Goal: Information Seeking & Learning: Learn about a topic

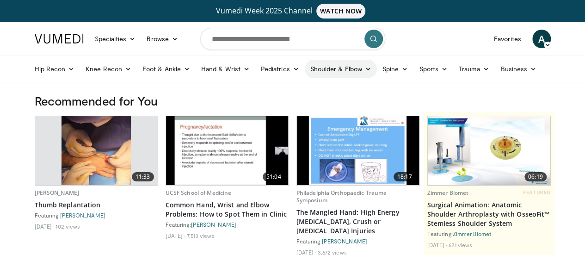
click at [308, 72] on link "Shoulder & Elbow" at bounding box center [341, 69] width 72 height 18
click at [301, 94] on link "Elbow" at bounding box center [321, 90] width 110 height 15
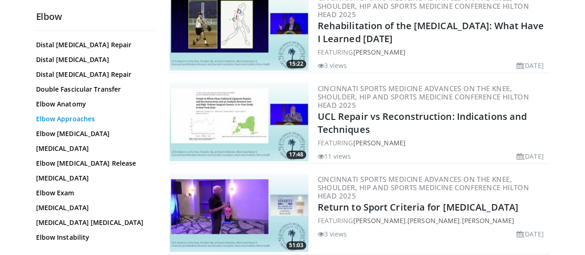
scroll to position [92, 0]
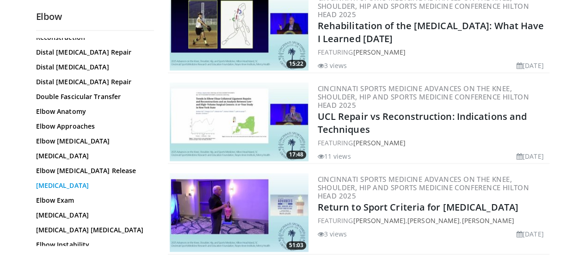
click at [57, 181] on link "[MEDICAL_DATA]" at bounding box center [92, 185] width 113 height 9
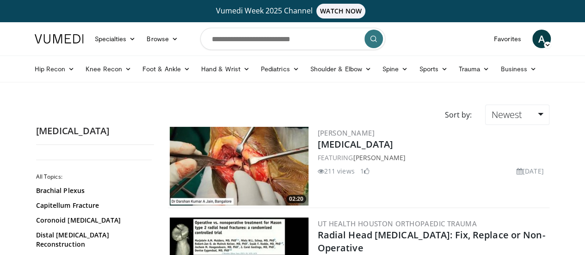
click at [240, 144] on img at bounding box center [239, 166] width 139 height 79
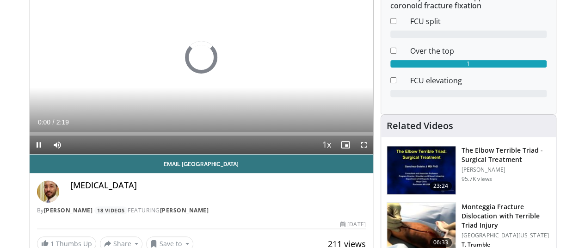
scroll to position [72, 0]
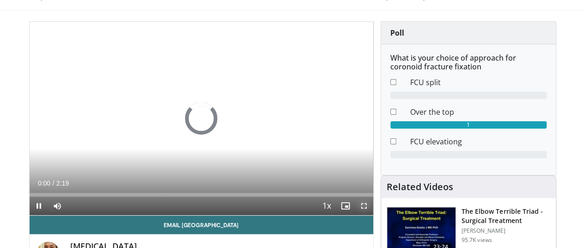
click at [372, 215] on span "Video Player" at bounding box center [364, 206] width 18 height 18
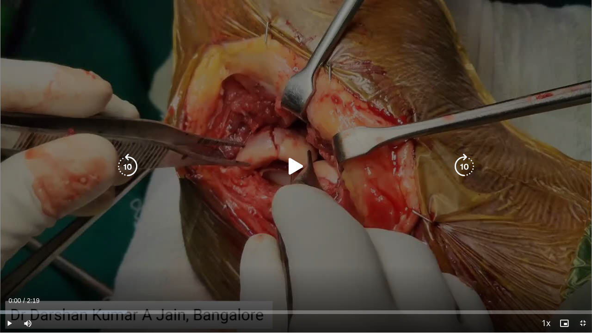
click at [297, 168] on icon "Video Player" at bounding box center [296, 167] width 26 height 26
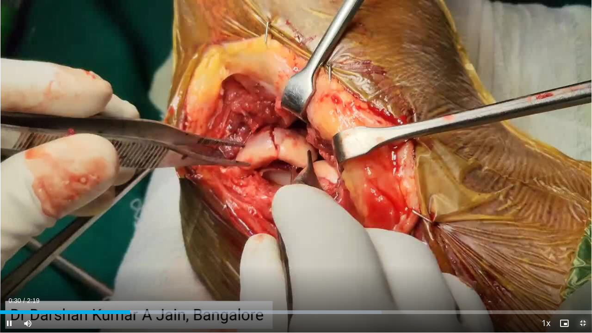
click at [583, 254] on span "Video Player" at bounding box center [582, 323] width 18 height 18
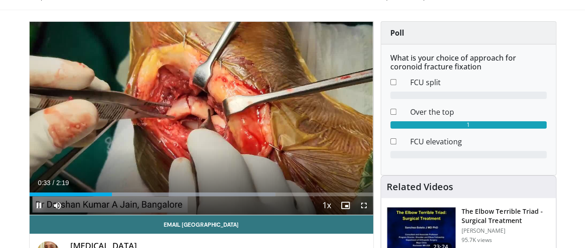
click at [30, 215] on span "Video Player" at bounding box center [39, 205] width 18 height 18
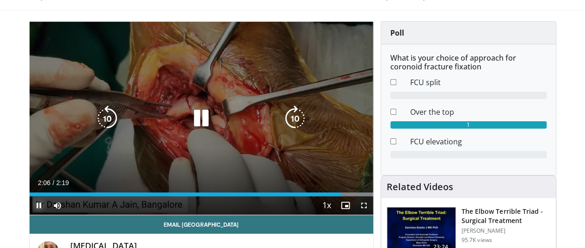
click at [30, 215] on span "Video Player" at bounding box center [39, 205] width 18 height 18
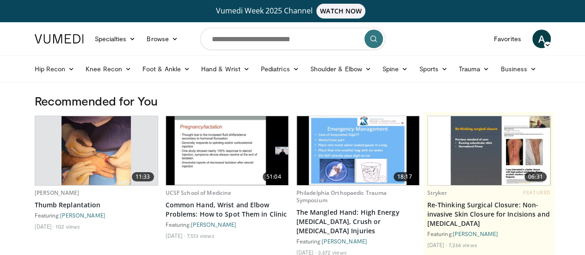
scroll to position [46, 0]
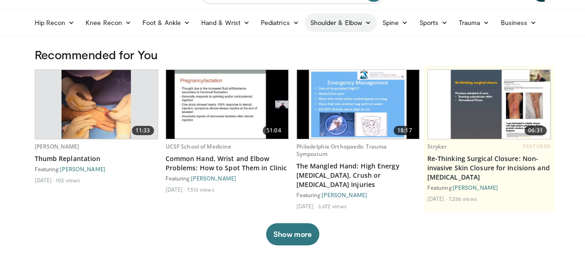
click at [305, 25] on link "Shoulder & Elbow" at bounding box center [341, 22] width 72 height 18
click at [290, 45] on link "Elbow" at bounding box center [321, 44] width 110 height 15
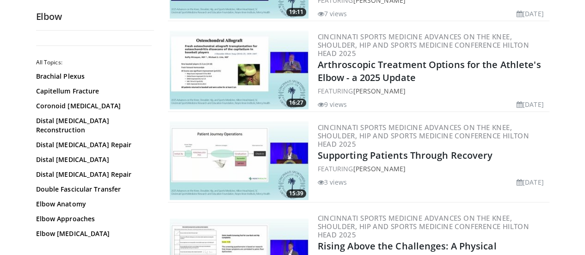
scroll to position [509, 0]
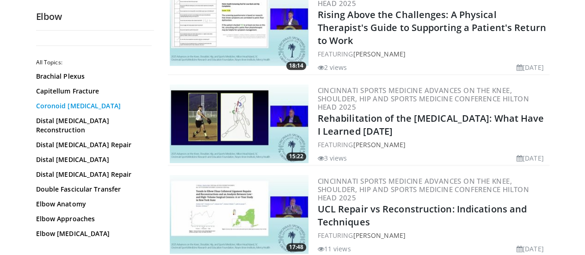
click at [63, 102] on link "Coronoid [MEDICAL_DATA]" at bounding box center [92, 105] width 113 height 9
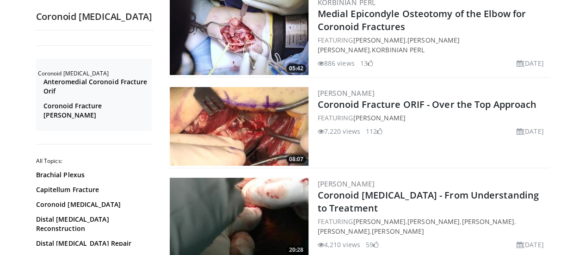
scroll to position [139, 0]
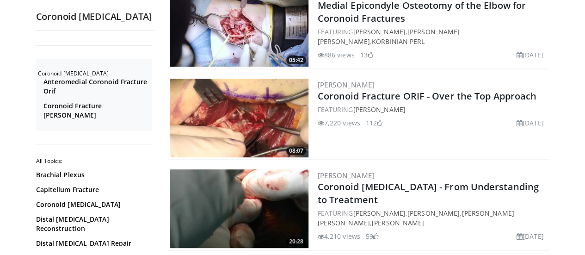
click at [256, 121] on img at bounding box center [239, 118] width 139 height 79
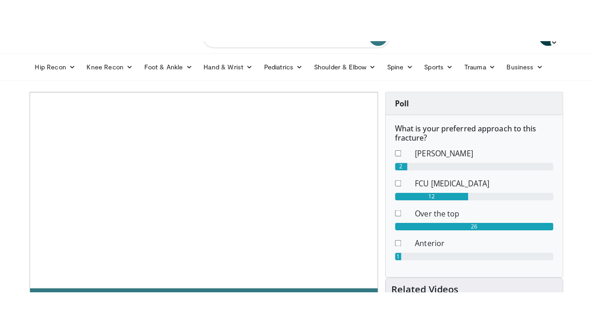
scroll to position [139, 0]
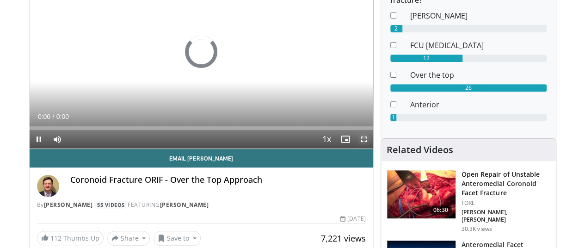
click at [369, 148] on span "Video Player" at bounding box center [364, 139] width 18 height 18
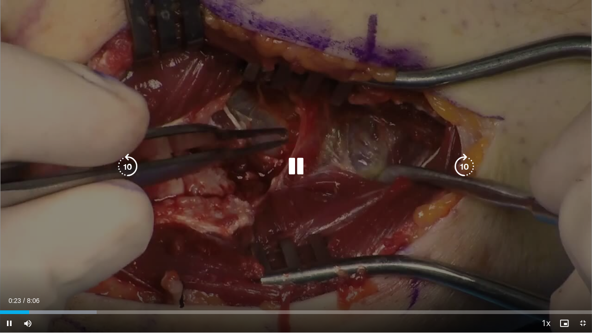
click at [301, 169] on icon "Video Player" at bounding box center [296, 167] width 26 height 26
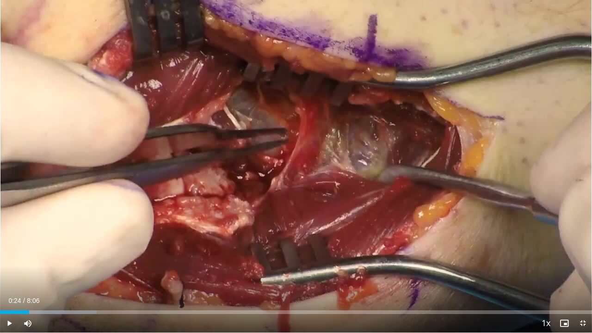
click at [301, 169] on div "10 seconds Tap to unmute" at bounding box center [296, 166] width 592 height 332
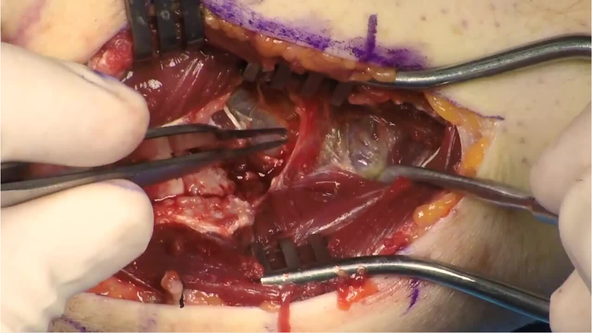
click at [582, 247] on video-js "**********" at bounding box center [296, 166] width 592 height 333
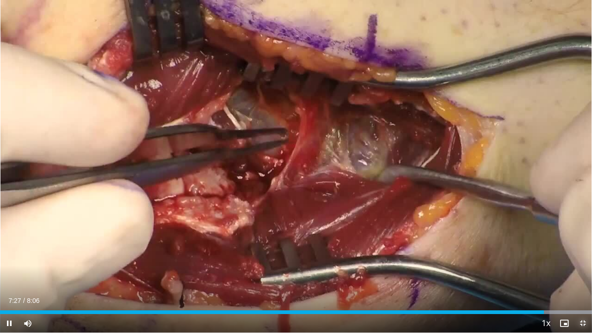
click at [580, 247] on span "Video Player" at bounding box center [582, 323] width 18 height 18
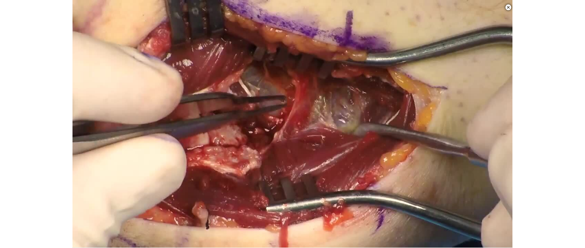
scroll to position [350, 0]
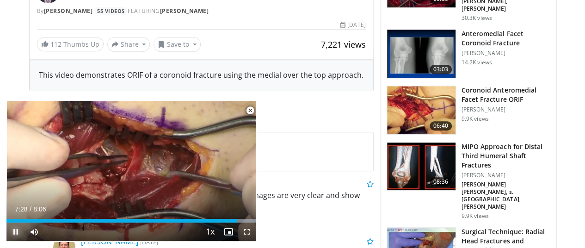
click at [16, 232] on span "Video Player" at bounding box center [15, 231] width 18 height 18
click at [431, 103] on img at bounding box center [421, 110] width 68 height 48
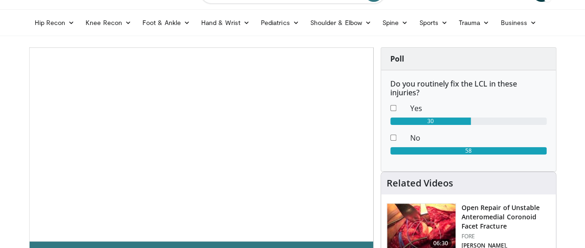
scroll to position [139, 0]
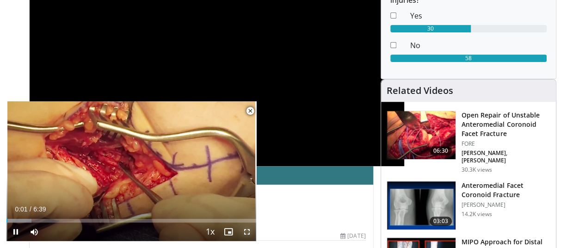
click at [244, 233] on span "Video Player" at bounding box center [247, 231] width 18 height 18
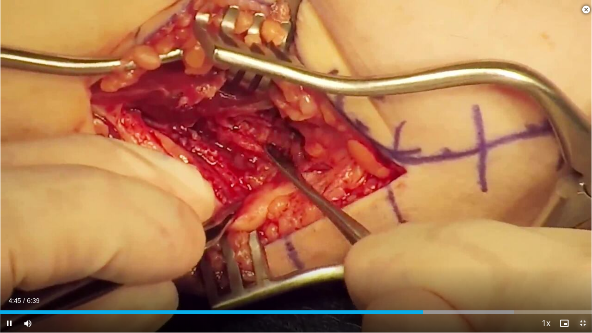
click at [582, 247] on span "Video Player" at bounding box center [582, 323] width 18 height 18
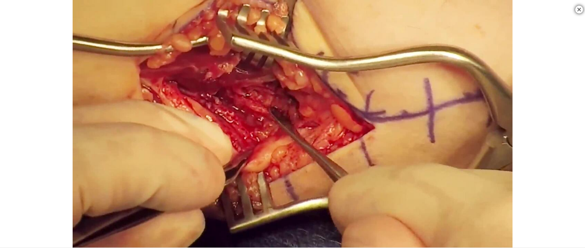
scroll to position [231, 0]
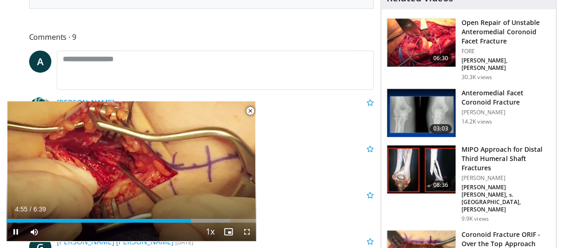
click at [249, 112] on span "Video Player" at bounding box center [250, 111] width 18 height 18
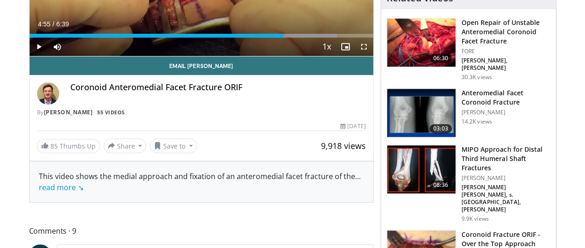
click at [444, 180] on span "08:36" at bounding box center [441, 184] width 22 height 9
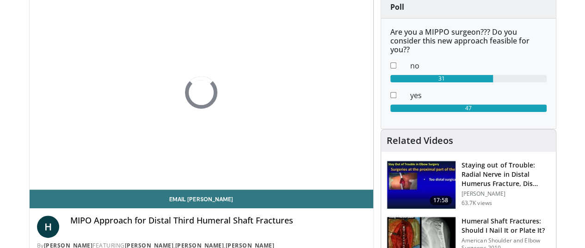
scroll to position [139, 0]
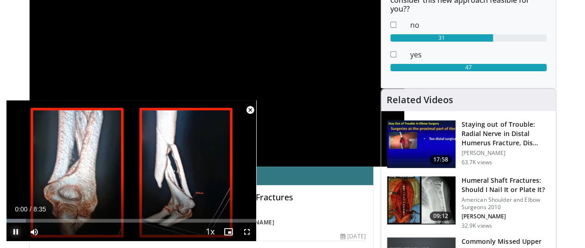
click at [13, 233] on span "Video Player" at bounding box center [15, 231] width 18 height 18
click at [251, 230] on span "Video Player" at bounding box center [247, 231] width 18 height 18
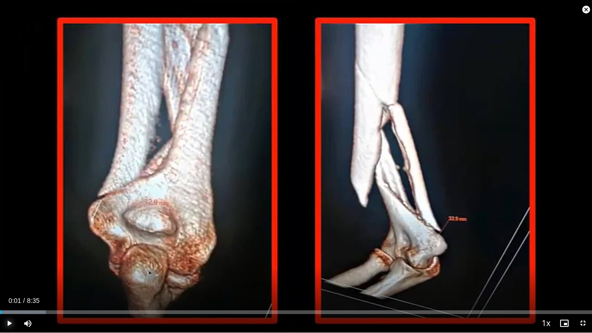
drag, startPoint x: 7, startPoint y: 324, endPoint x: 6, endPoint y: 332, distance: 8.4
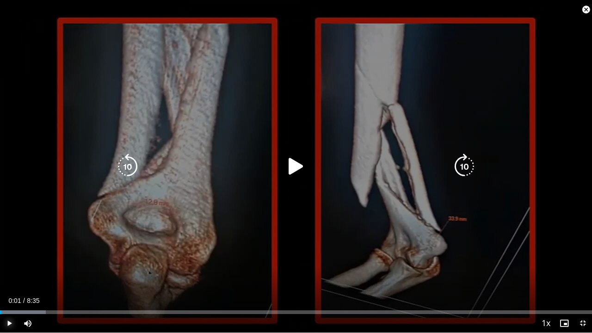
click at [6, 247] on span "Video Player" at bounding box center [9, 323] width 18 height 18
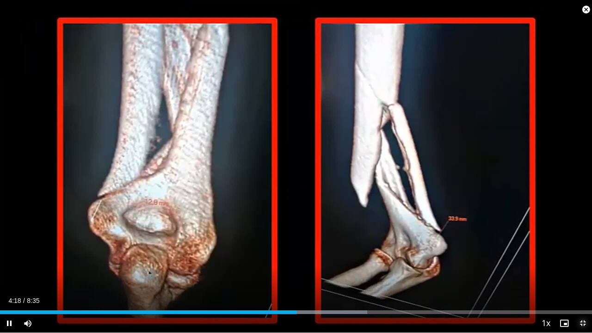
click at [580, 247] on span "Video Player" at bounding box center [582, 323] width 18 height 18
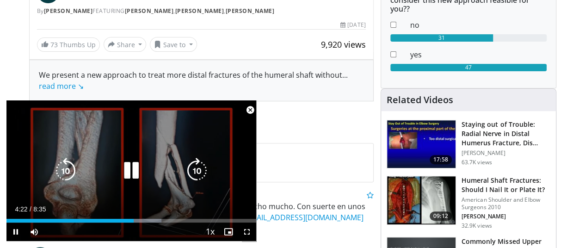
click at [249, 110] on span "Video Player" at bounding box center [250, 110] width 18 height 18
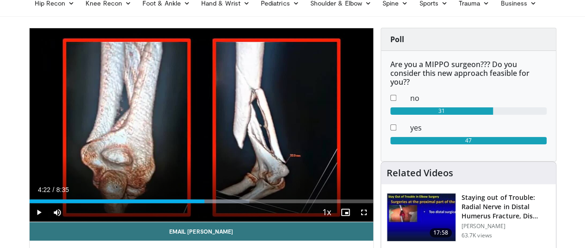
scroll to position [0, 0]
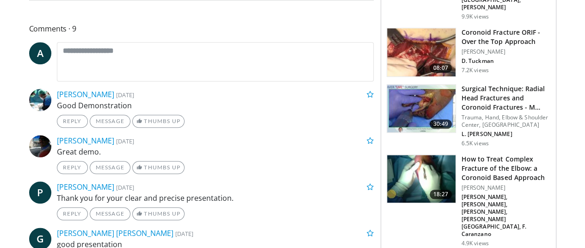
scroll to position [231, 0]
